Goal: Information Seeking & Learning: Learn about a topic

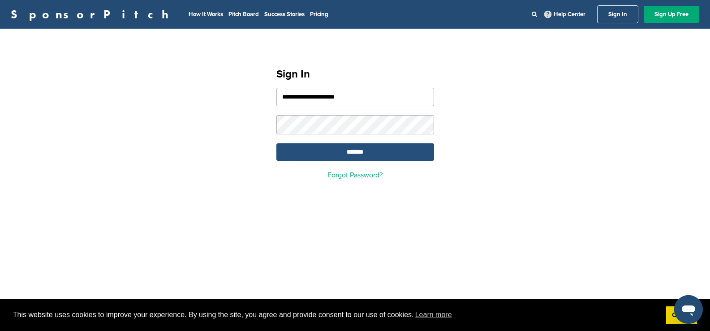
click at [346, 151] on input "*******" at bounding box center [355, 151] width 158 height 17
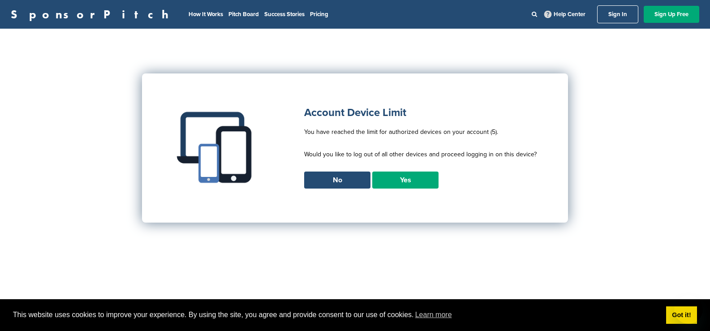
click at [422, 184] on link "Yes" at bounding box center [405, 179] width 66 height 17
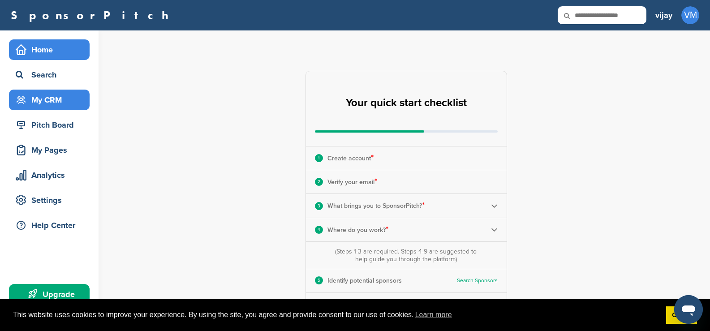
click at [56, 94] on div "My CRM" at bounding box center [51, 100] width 76 height 16
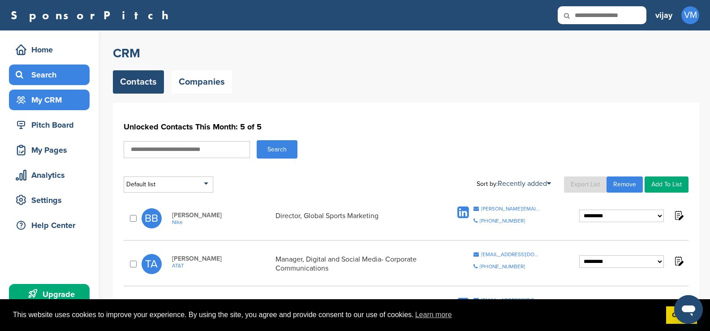
click at [29, 73] on div "Search" at bounding box center [51, 75] width 76 height 16
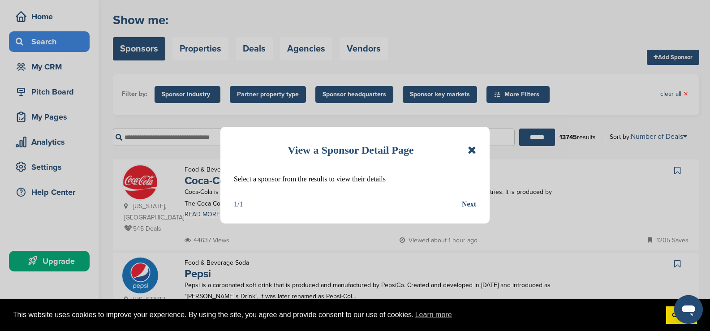
scroll to position [90, 0]
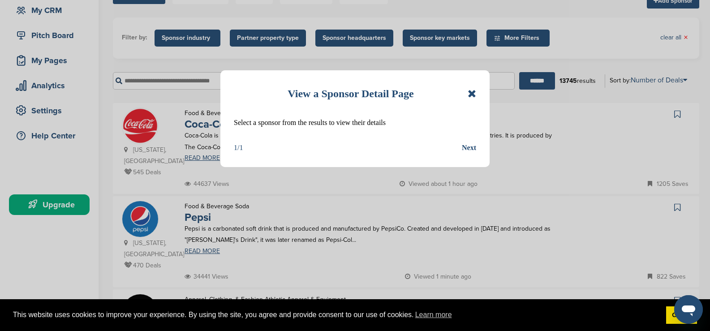
click at [469, 95] on icon at bounding box center [471, 93] width 9 height 11
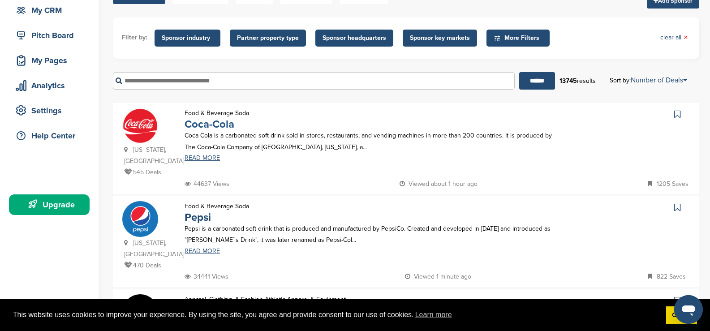
click at [203, 124] on link "Coca-Cola" at bounding box center [209, 124] width 50 height 13
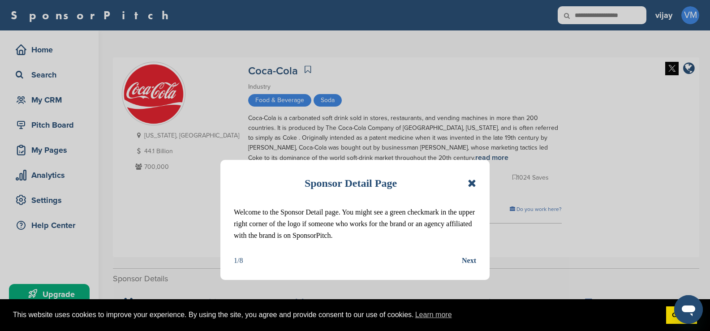
click at [476, 187] on div "Sponsor Detail Page Welcome to the Sponsor Detail page. You might see a green c…" at bounding box center [354, 220] width 269 height 120
click at [475, 186] on icon at bounding box center [471, 183] width 9 height 11
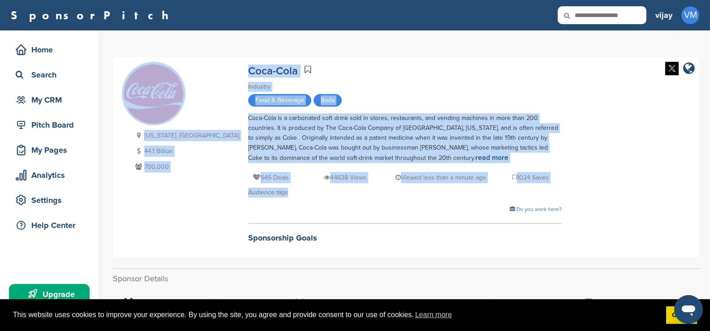
drag, startPoint x: 112, startPoint y: 55, endPoint x: 432, endPoint y: 188, distance: 345.8
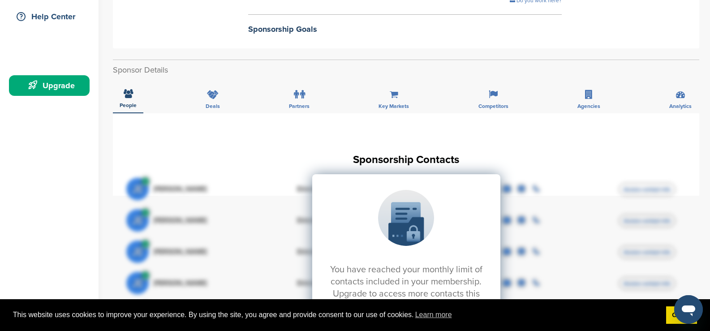
scroll to position [224, 0]
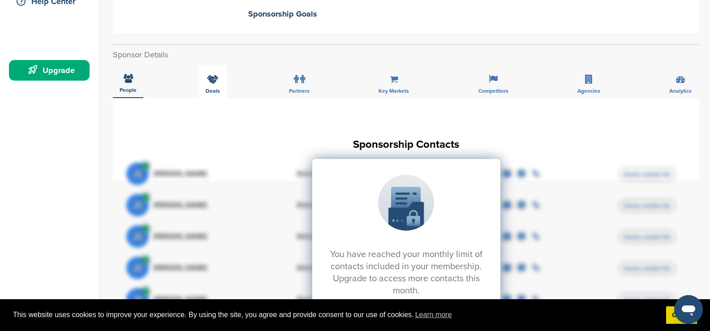
click at [214, 84] on div "Deals" at bounding box center [213, 81] width 28 height 33
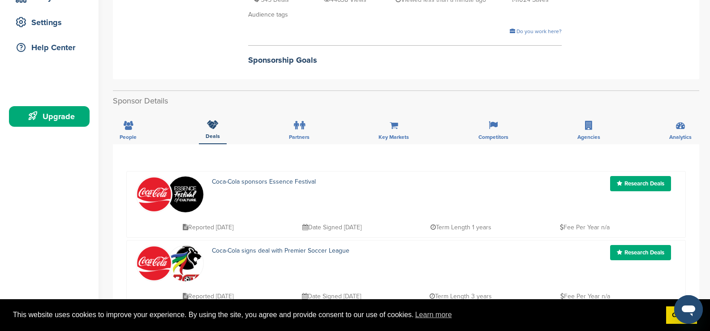
scroll to position [90, 0]
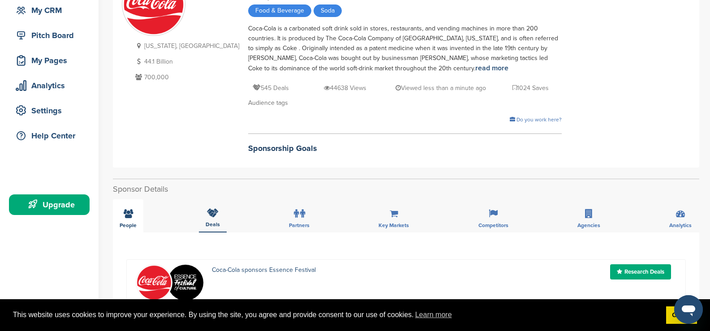
click at [126, 221] on div "People" at bounding box center [128, 215] width 30 height 33
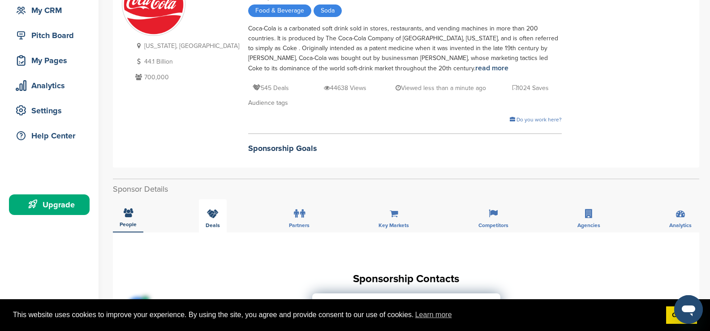
click at [206, 224] on span "Deals" at bounding box center [213, 225] width 14 height 5
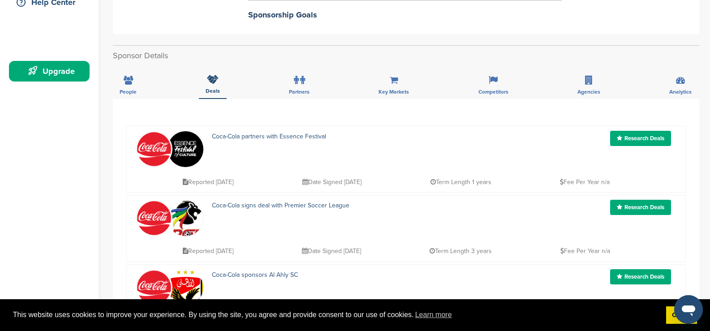
scroll to position [224, 0]
